Goal: Task Accomplishment & Management: Complete application form

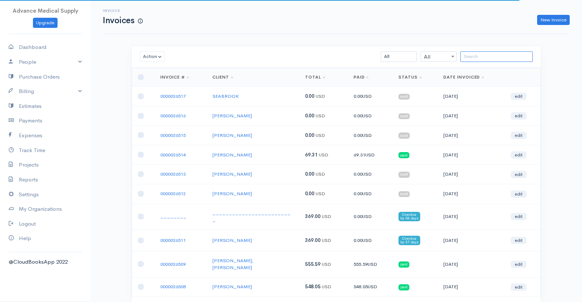
click at [465, 58] on input "search" at bounding box center [496, 56] width 72 height 10
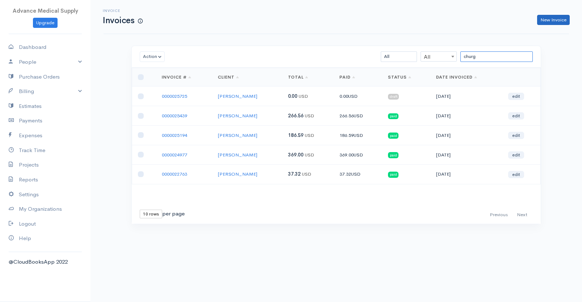
type input "churg"
click at [553, 23] on link "New Invoice" at bounding box center [553, 20] width 33 height 10
select select "[GEOGRAPHIC_DATA]"
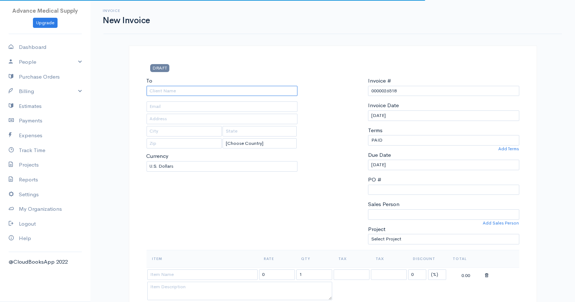
click at [207, 93] on input "To" at bounding box center [222, 91] width 151 height 10
type input "[PERSON_NAME]"
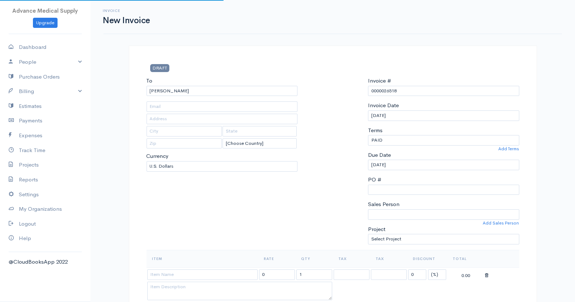
type input "[EMAIL_ADDRESS][DOMAIN_NAME]"
type input "[STREET_ADDRESS]"
type input "[PERSON_NAME]"
type input "NJ 07006"
type input "[PHONE_NUMBER]"
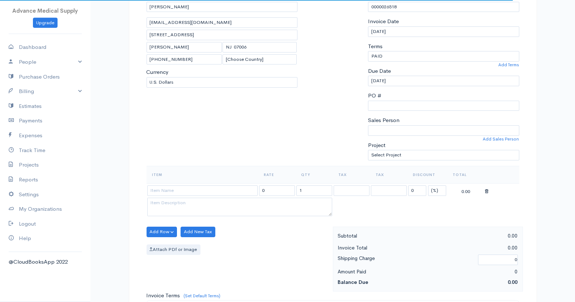
scroll to position [116, 0]
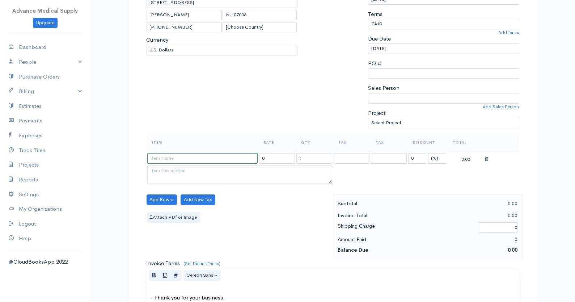
click at [174, 158] on input at bounding box center [202, 158] width 110 height 10
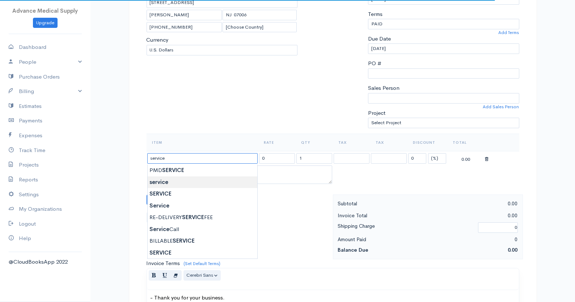
type input "service"
type input "0.00"
click at [164, 180] on body "Advance Medical Supply Upgrade Dashboard People Clients Vendors Staff Users Pur…" at bounding box center [287, 219] width 575 height 670
